Goal: Unclear

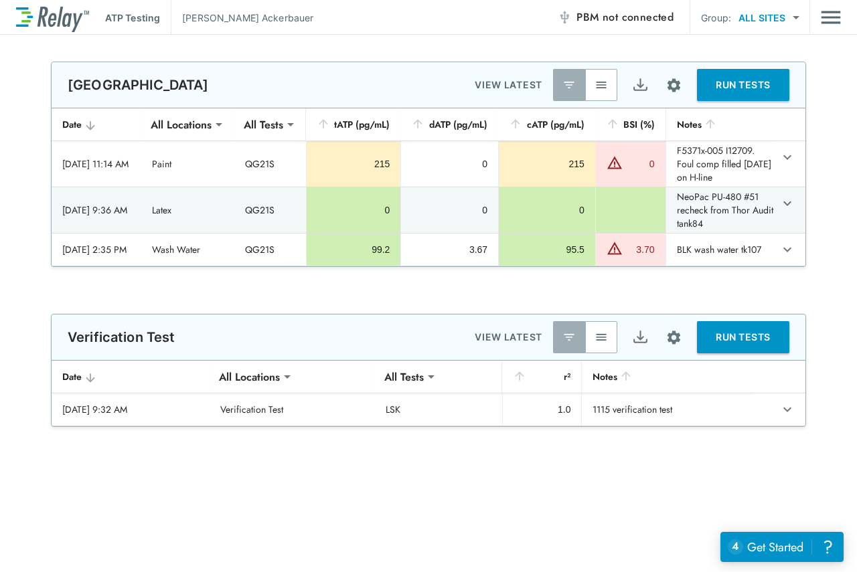
type input "**********"
type input "***"
click at [594, 94] on button "button" at bounding box center [601, 85] width 32 height 32
